Goal: Check status: Check status

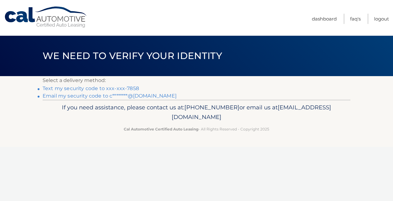
click at [124, 89] on link "Text my security code to xxx-xxx-7858" at bounding box center [91, 89] width 96 height 6
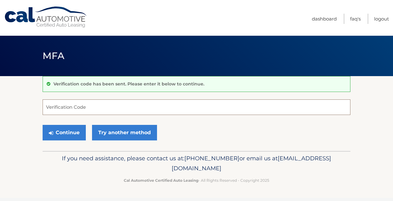
click at [98, 108] on input "Verification Code" at bounding box center [197, 108] width 308 height 16
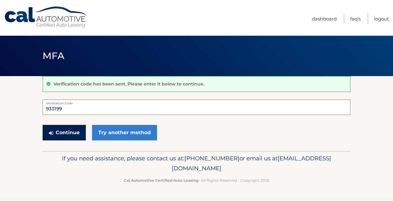
type input "933199"
click at [64, 133] on button "Continue" at bounding box center [64, 133] width 43 height 16
click at [70, 135] on button "Continue" at bounding box center [64, 133] width 43 height 16
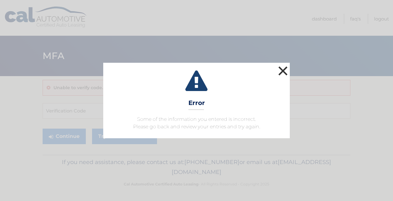
click at [282, 69] on button "×" at bounding box center [283, 71] width 12 height 12
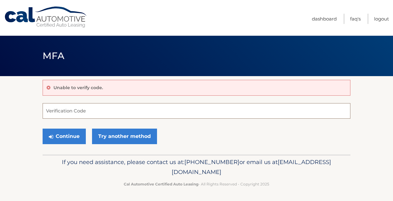
click at [76, 111] on input "Verification Code" at bounding box center [197, 111] width 308 height 16
click at [66, 136] on button "Continue" at bounding box center [64, 137] width 43 height 16
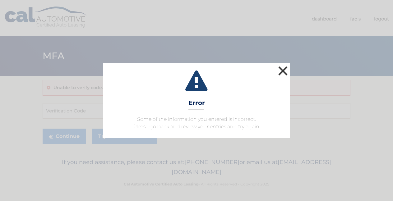
click at [282, 69] on button "×" at bounding box center [283, 71] width 12 height 12
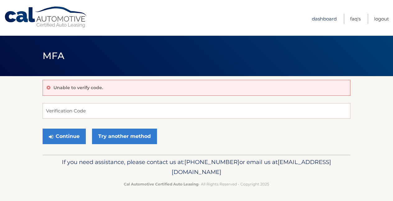
click at [326, 19] on link "Dashboard" at bounding box center [324, 19] width 25 height 10
click at [318, 20] on link "Dashboard" at bounding box center [324, 19] width 25 height 10
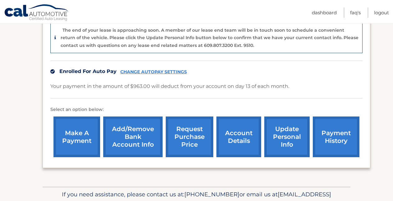
scroll to position [158, 0]
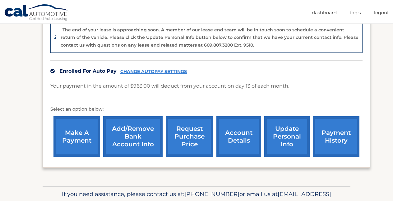
click at [337, 137] on link "payment history" at bounding box center [336, 136] width 47 height 41
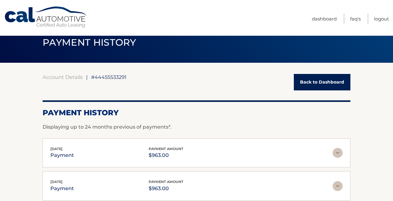
scroll to position [27, 0]
